Goal: Task Accomplishment & Management: Manage account settings

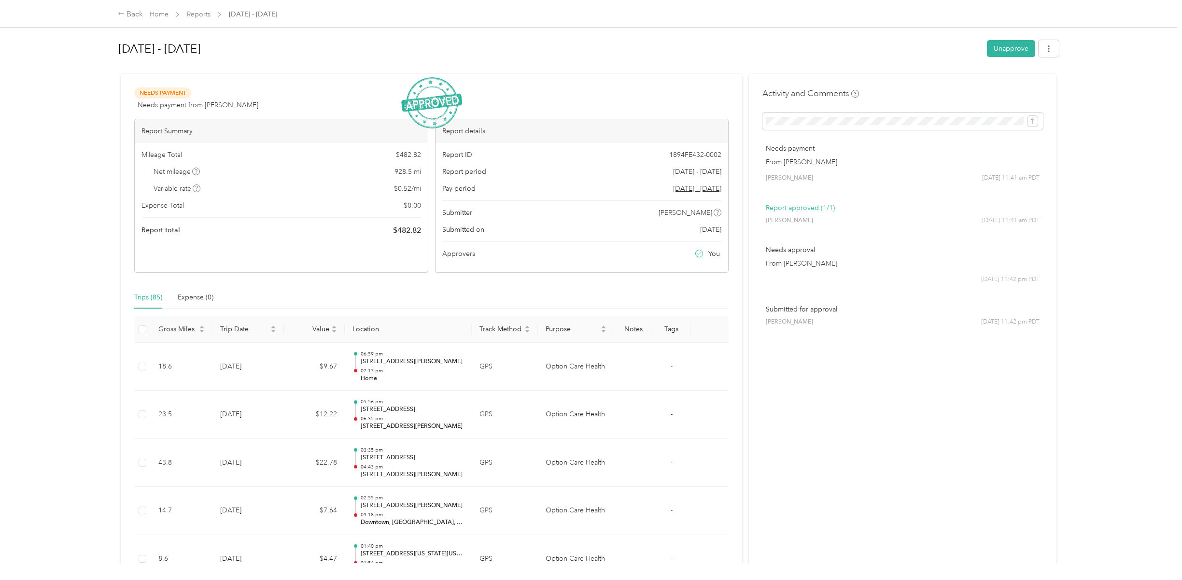
click at [202, 18] on span "Reports" at bounding box center [199, 14] width 24 height 10
click at [197, 11] on link "Reports" at bounding box center [199, 14] width 24 height 8
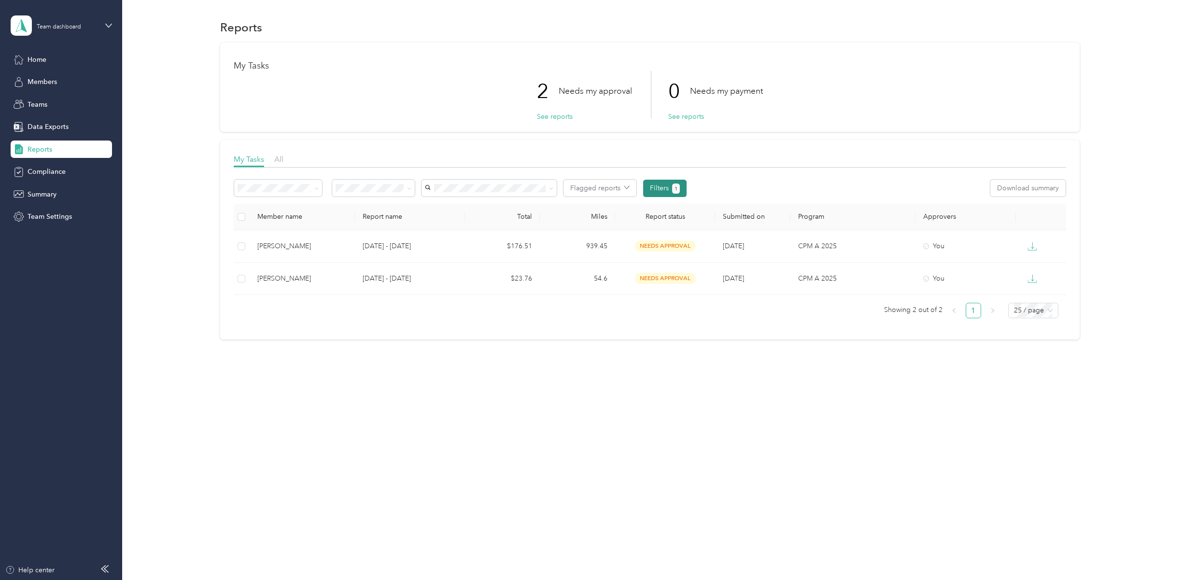
click at [659, 194] on button "Filters 1" at bounding box center [665, 188] width 44 height 17
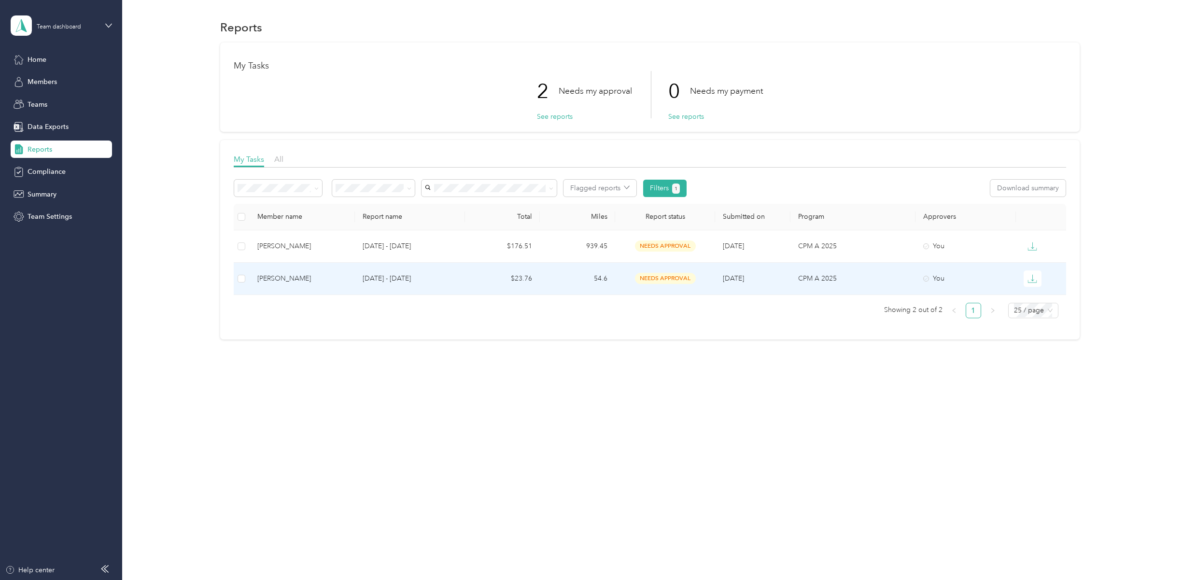
click at [505, 272] on td "$23.76" at bounding box center [502, 279] width 75 height 32
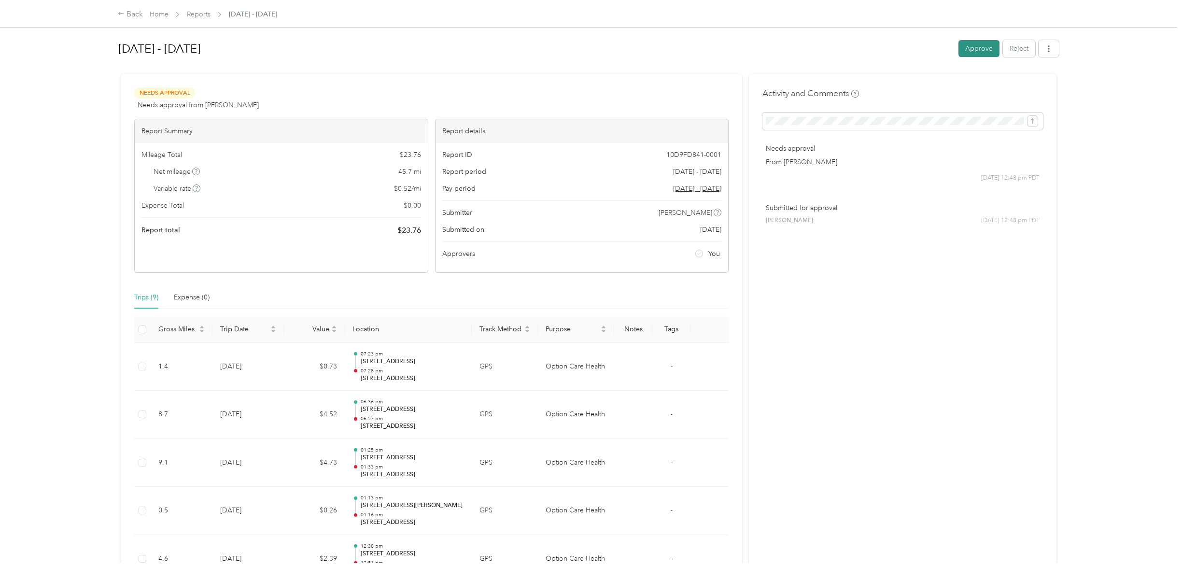
click at [972, 43] on button "Approve" at bounding box center [979, 48] width 41 height 17
click at [197, 11] on link "Reports" at bounding box center [199, 14] width 24 height 8
